Goal: Task Accomplishment & Management: Use online tool/utility

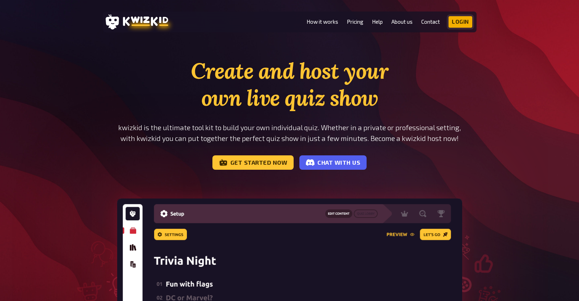
click at [459, 24] on link "Login" at bounding box center [460, 21] width 24 height 11
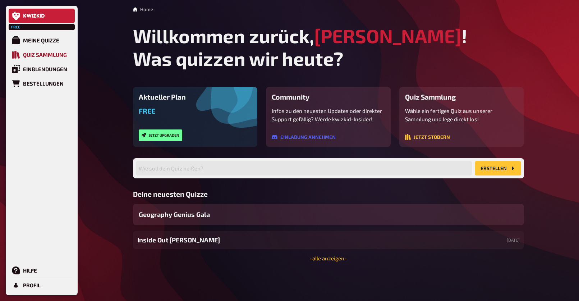
click at [63, 55] on div "Quiz Sammlung" at bounding box center [45, 54] width 44 height 6
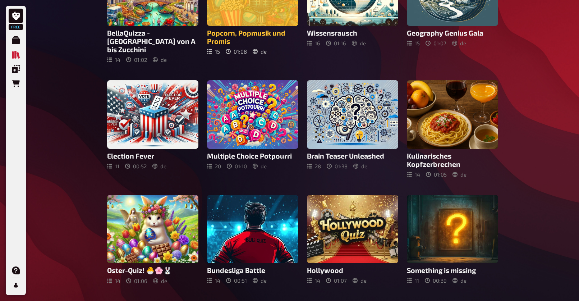
scroll to position [224, 0]
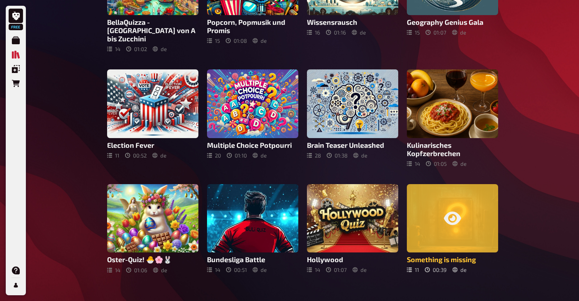
click at [464, 211] on div at bounding box center [452, 218] width 91 height 69
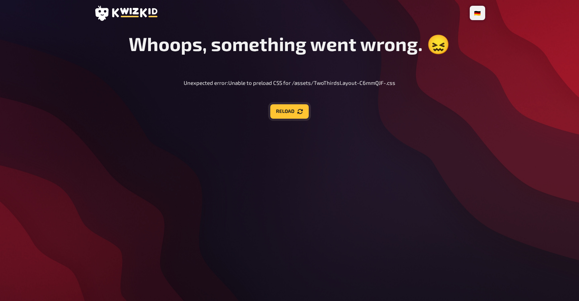
click at [294, 115] on button "Reload" at bounding box center [289, 111] width 38 height 14
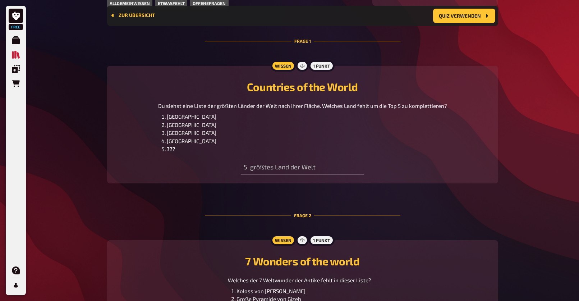
scroll to position [212, 0]
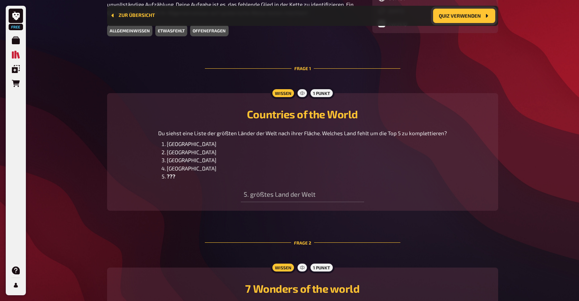
click at [444, 17] on button "Quiz verwenden" at bounding box center [464, 16] width 62 height 14
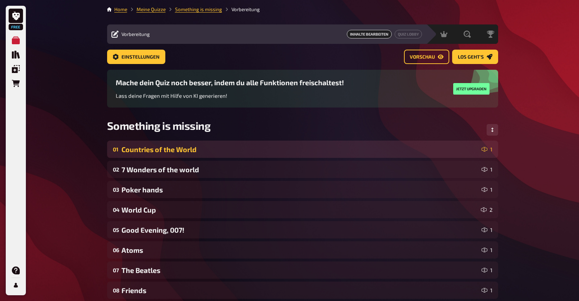
click at [209, 147] on div "Countries of the World" at bounding box center [299, 149] width 357 height 8
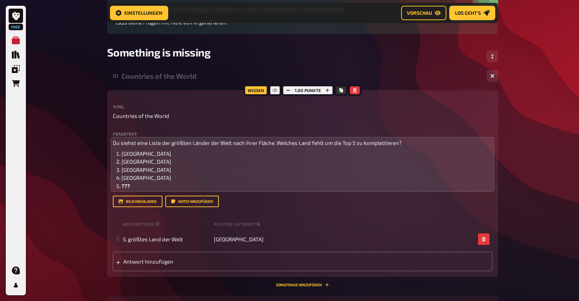
scroll to position [74, 0]
